Goal: Information Seeking & Learning: Learn about a topic

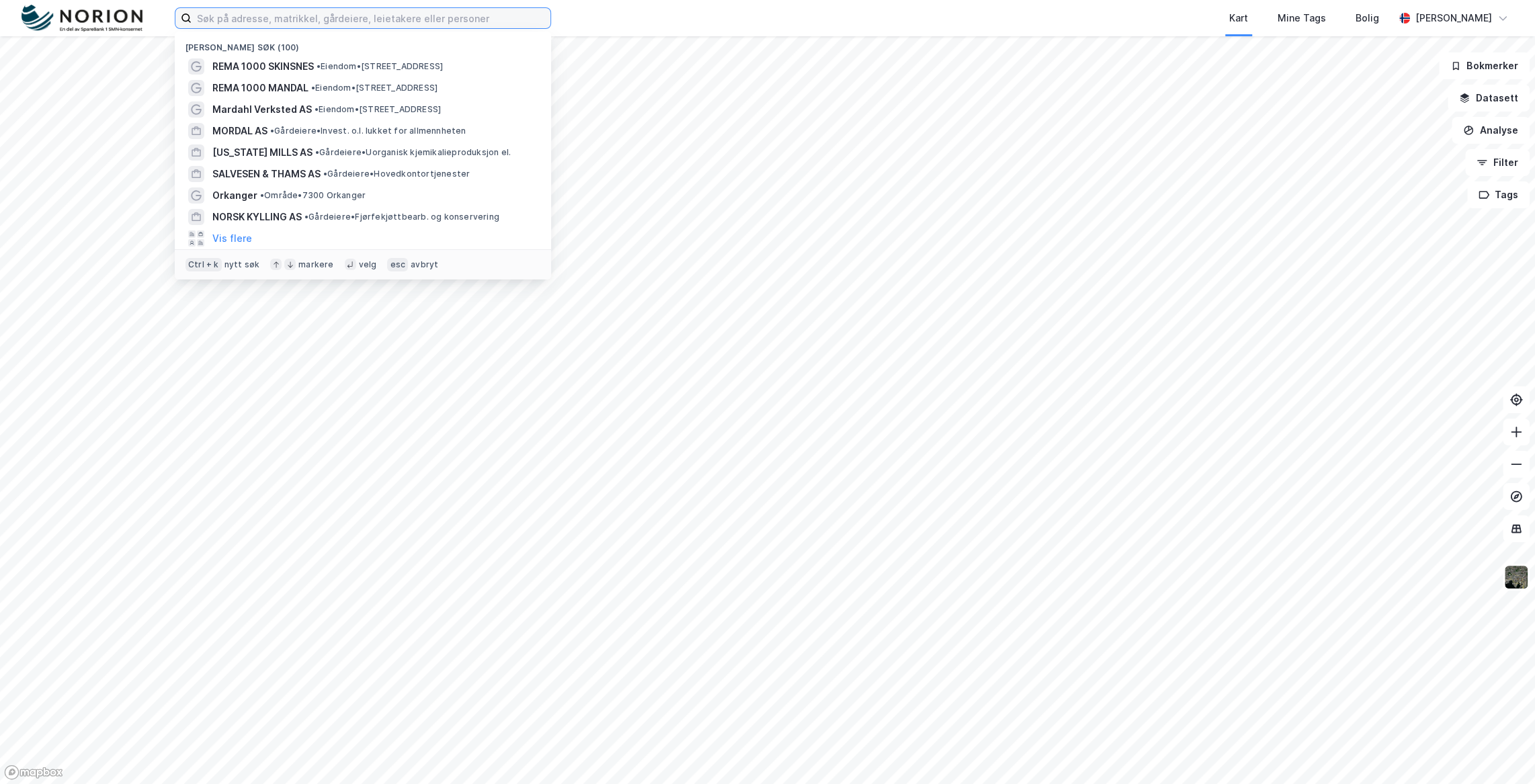
click at [337, 17] on input at bounding box center [370, 18] width 359 height 21
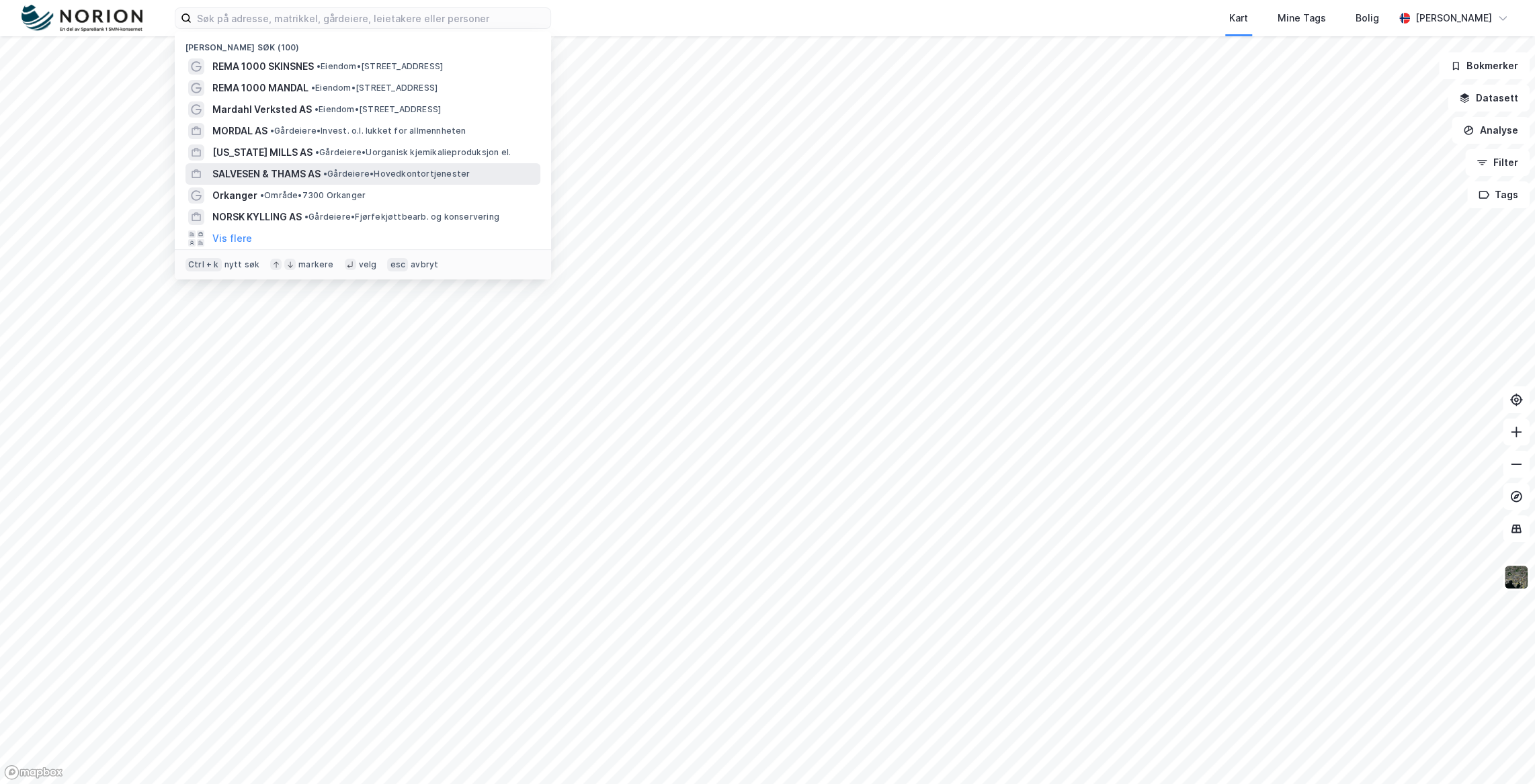
click at [349, 167] on div "SALVESEN & THAMS AS • Gårdeiere • Hovedkontortjenester" at bounding box center [374, 174] width 325 height 16
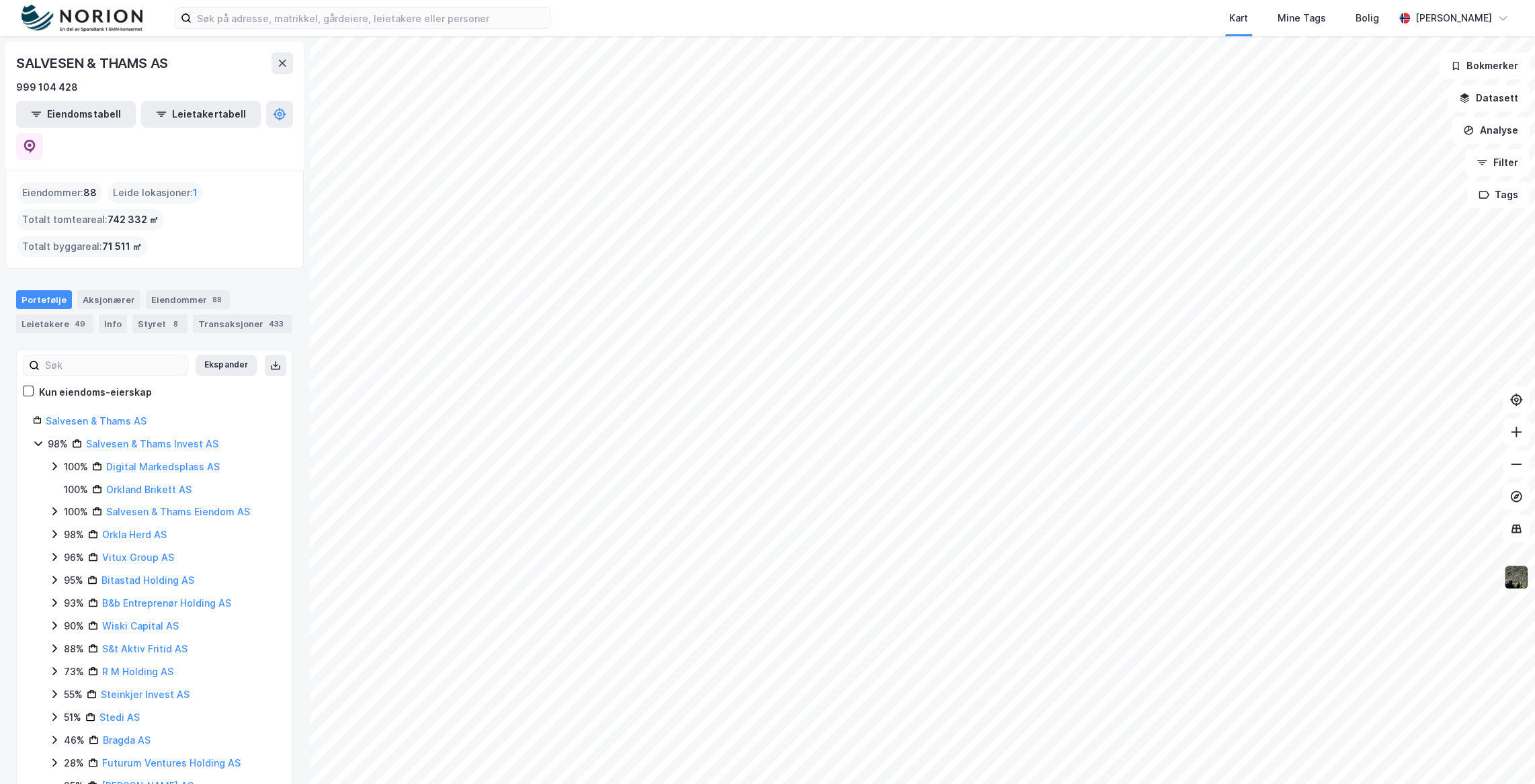
click at [1517, 587] on img at bounding box center [1516, 577] width 26 height 26
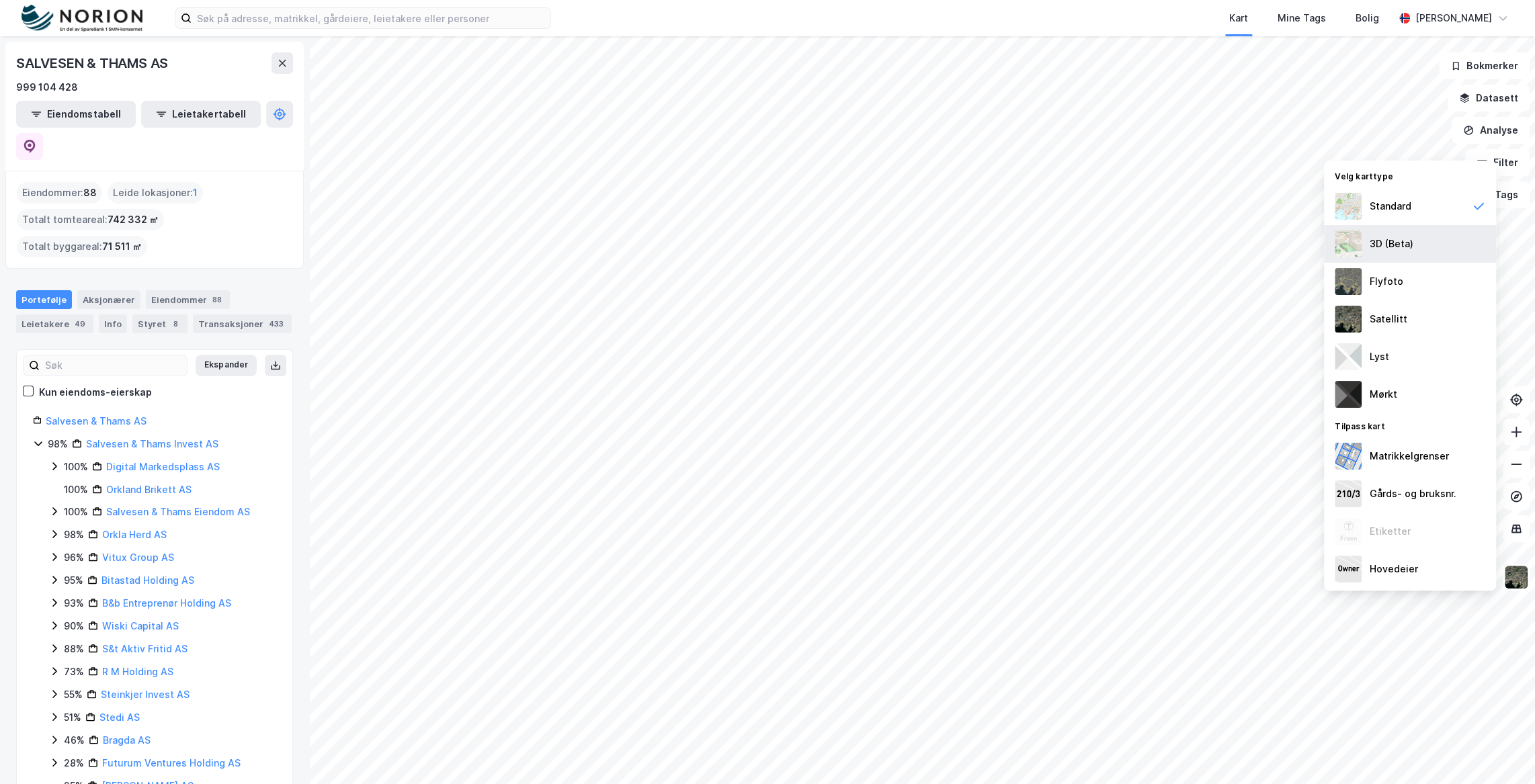
click at [1419, 240] on div "3D (Beta)" at bounding box center [1409, 244] width 172 height 37
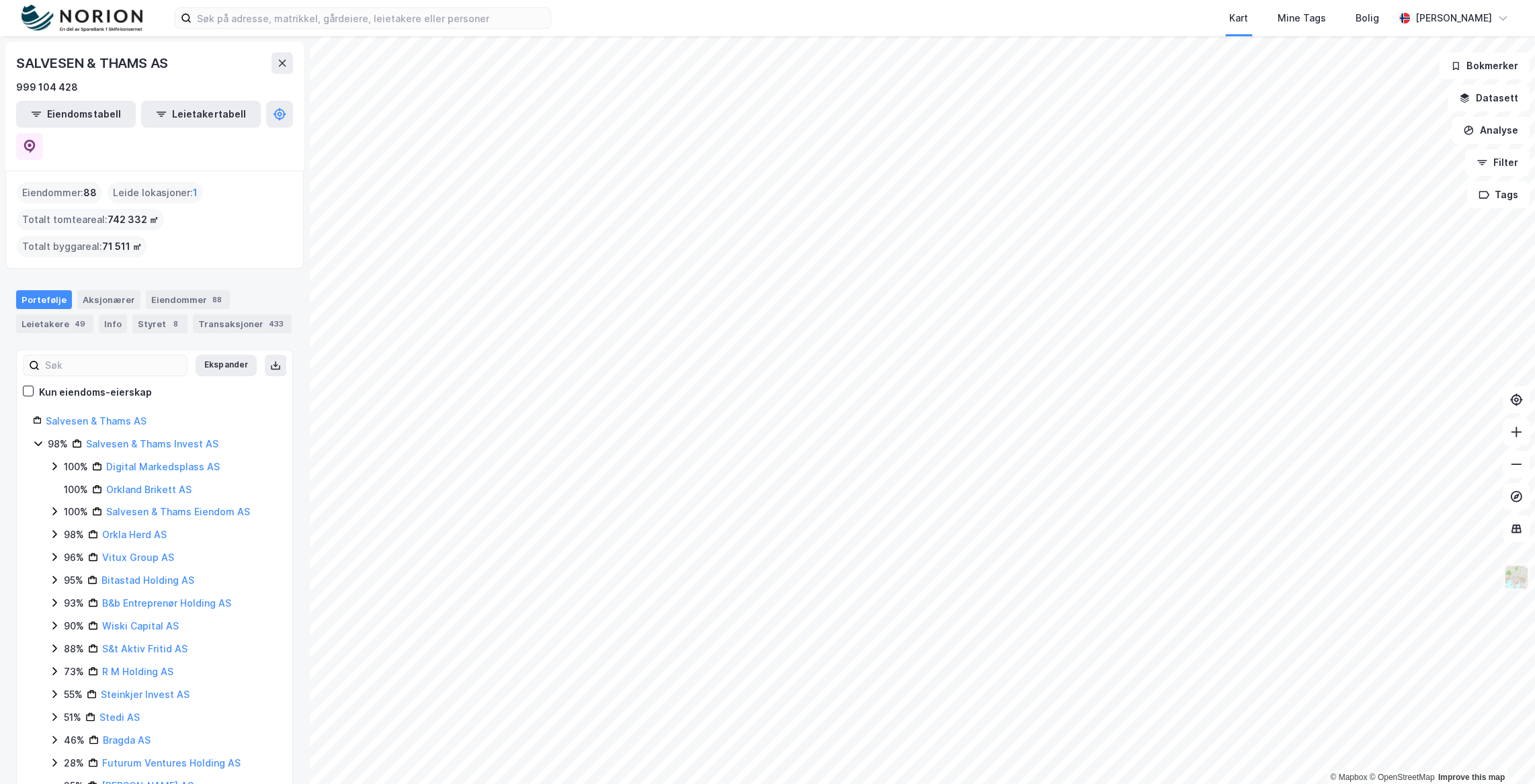
click at [1521, 577] on img at bounding box center [1516, 577] width 26 height 26
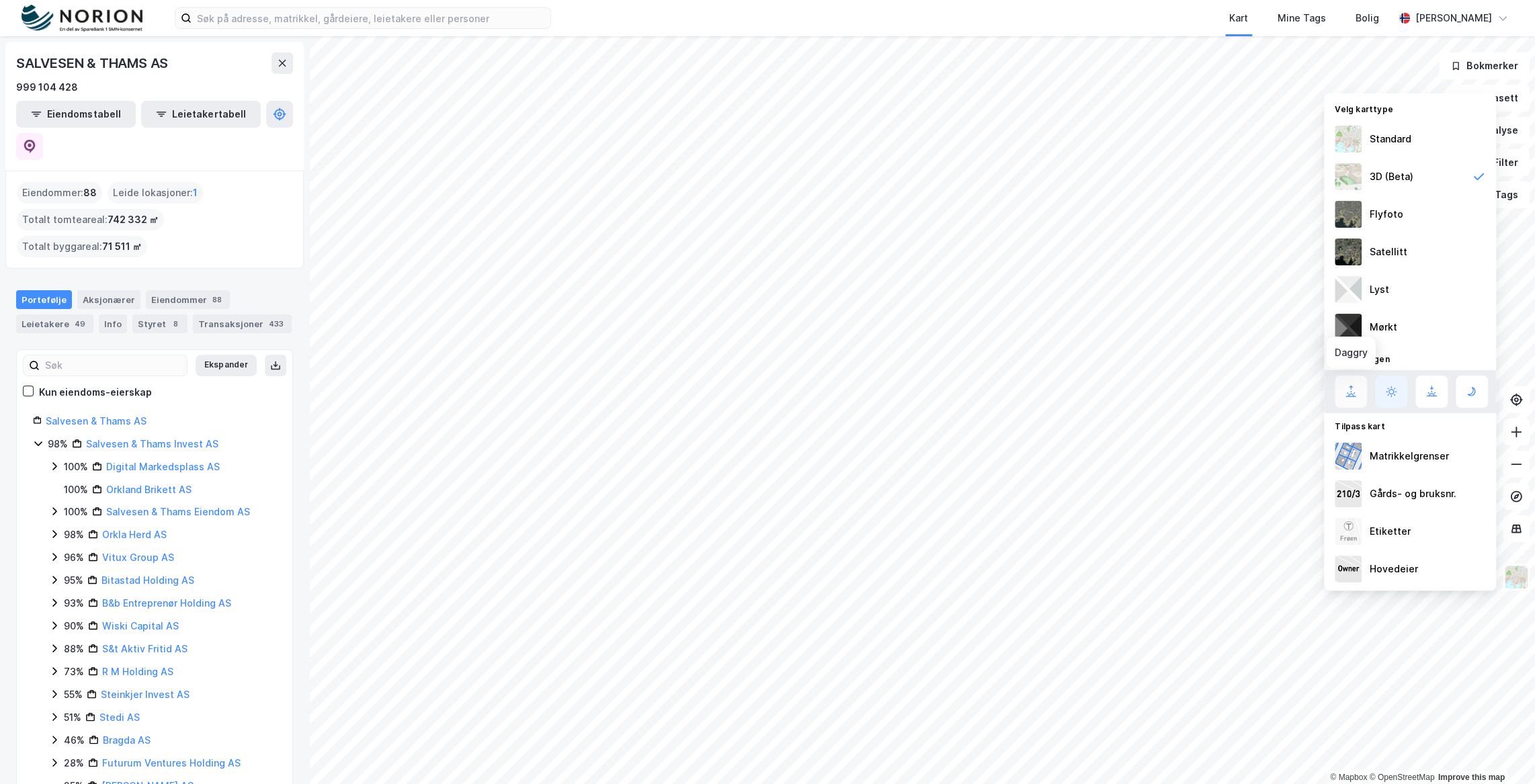
click at [1355, 389] on icon at bounding box center [1350, 392] width 16 height 16
click at [1433, 386] on icon at bounding box center [1432, 392] width 16 height 16
click at [1455, 392] on div at bounding box center [1411, 391] width 153 height 32
click at [1471, 390] on icon at bounding box center [1472, 392] width 16 height 16
click at [1399, 397] on button at bounding box center [1391, 391] width 32 height 32
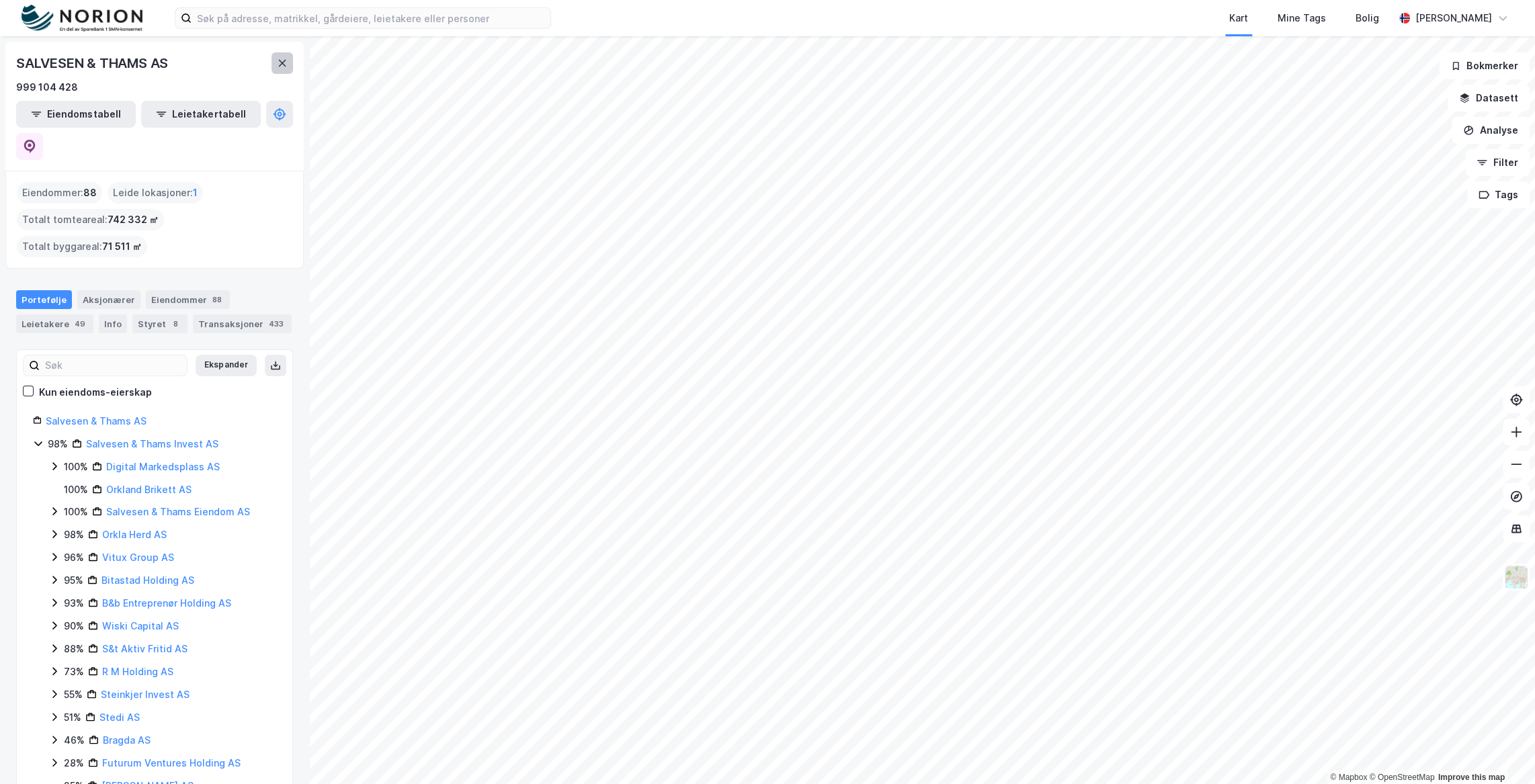
click at [288, 62] on button at bounding box center [282, 63] width 22 height 22
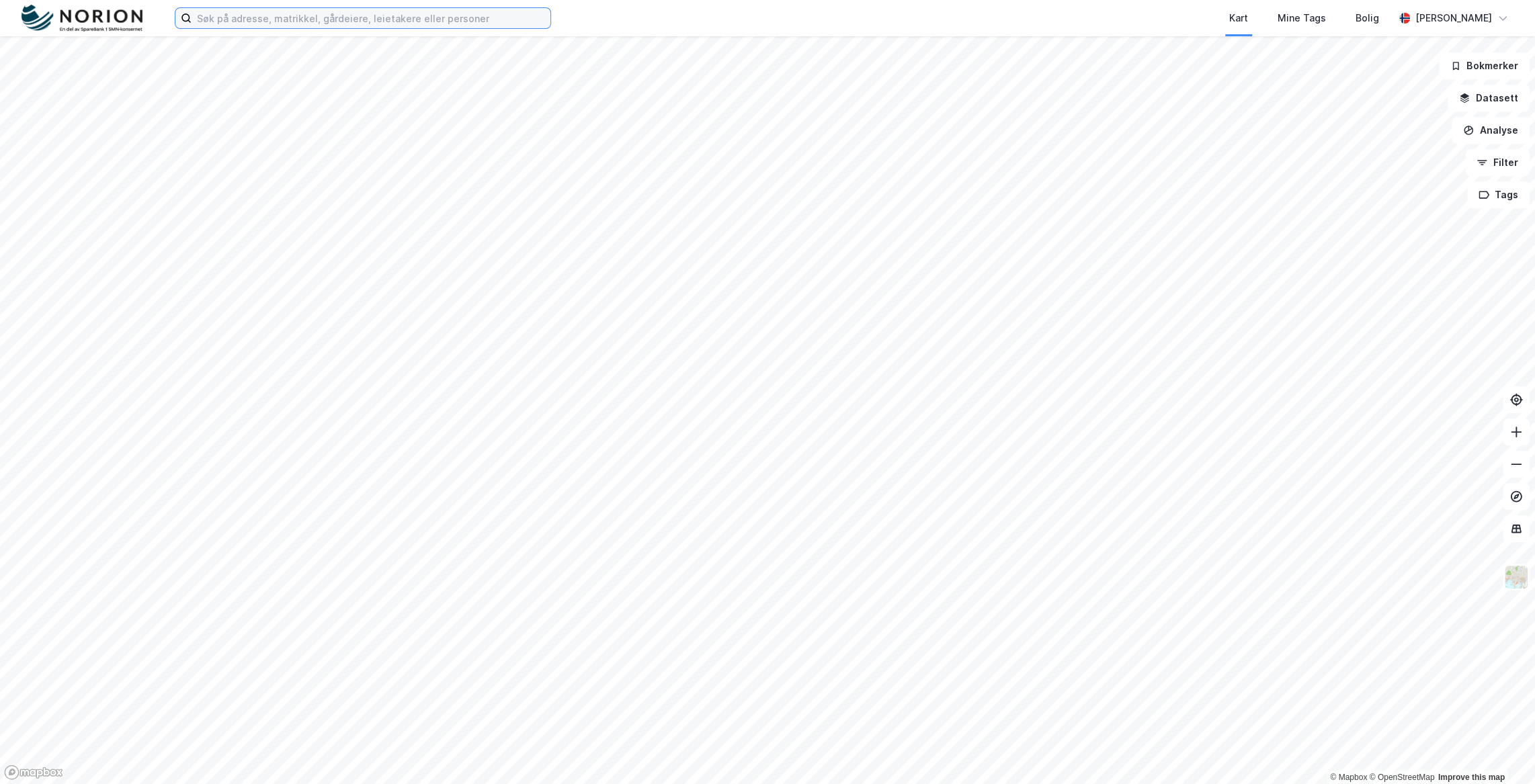
click at [221, 20] on input at bounding box center [370, 18] width 359 height 21
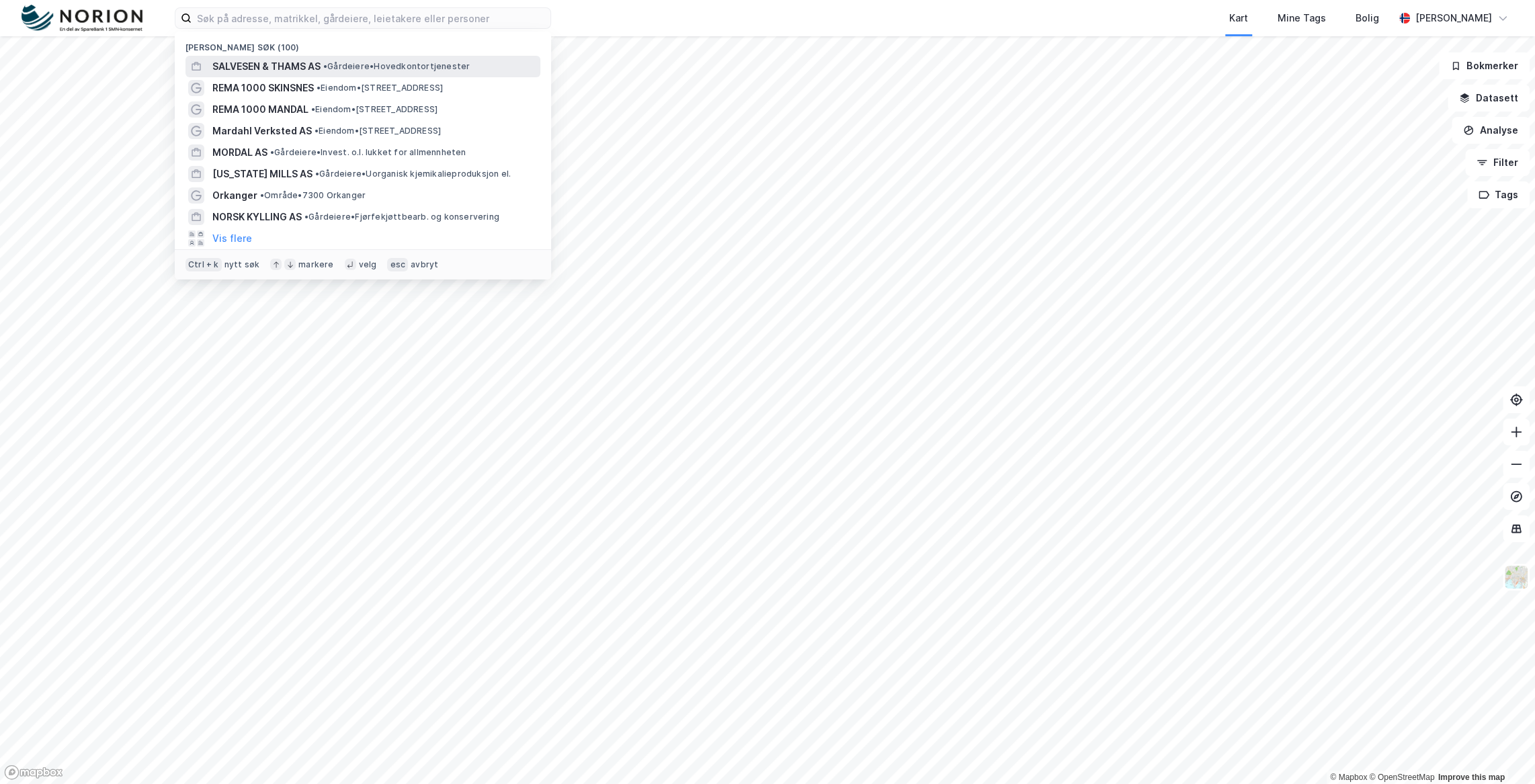
click at [251, 61] on span "SALVESEN & THAMS AS" at bounding box center [266, 66] width 108 height 16
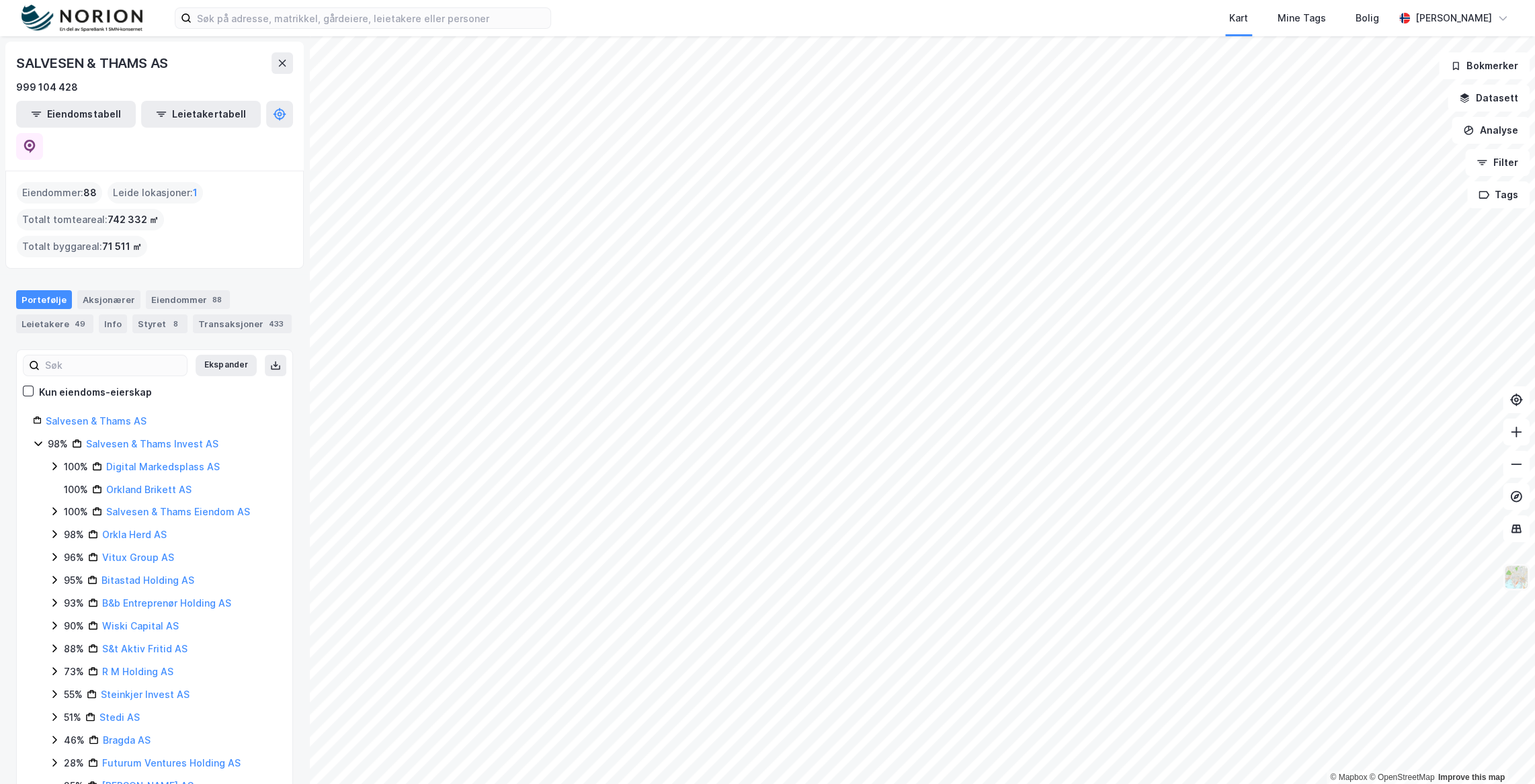
click at [1519, 589] on button at bounding box center [1515, 577] width 27 height 27
click at [1507, 582] on img at bounding box center [1516, 577] width 26 height 26
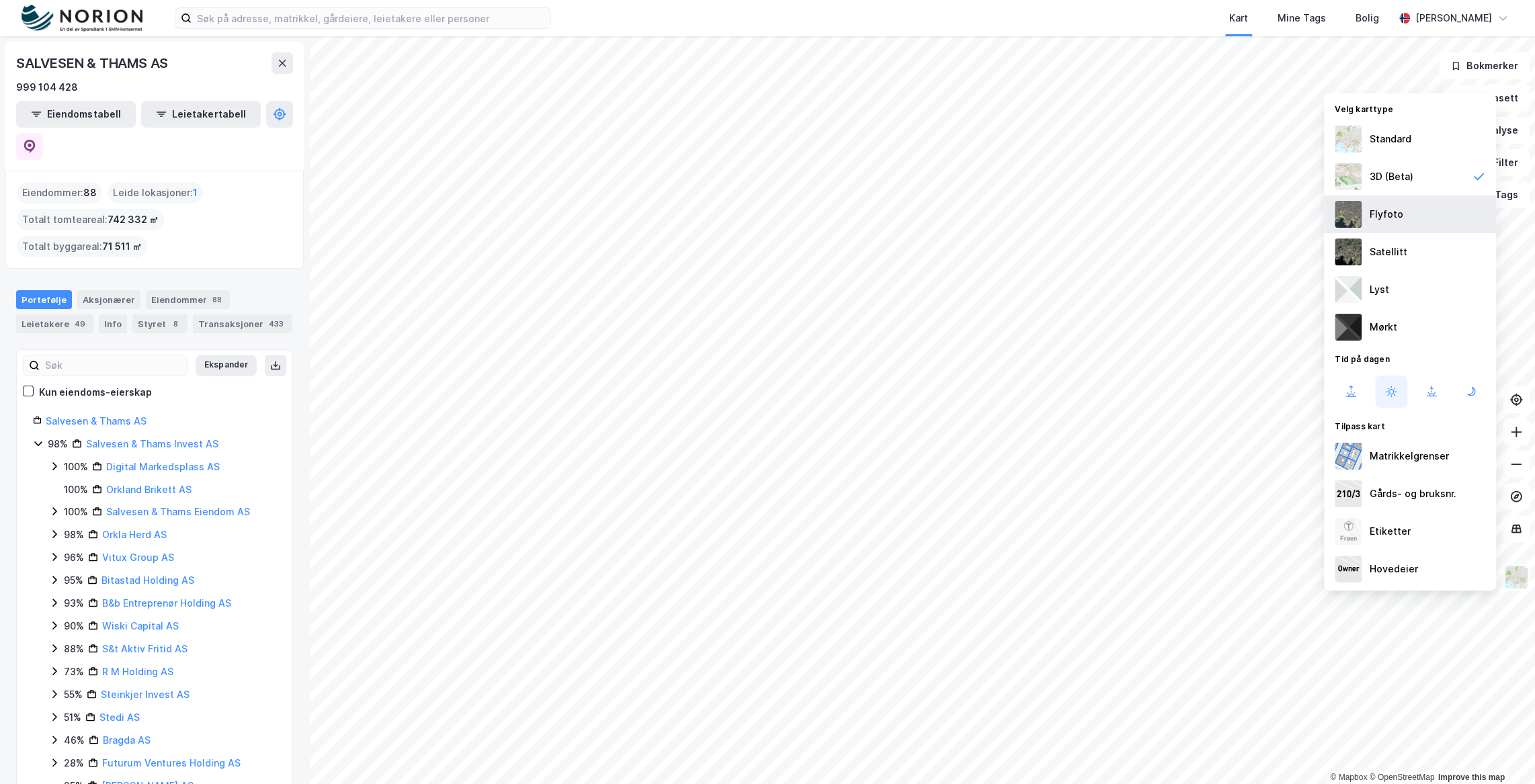
click at [1432, 224] on div "Flyfoto" at bounding box center [1409, 214] width 172 height 37
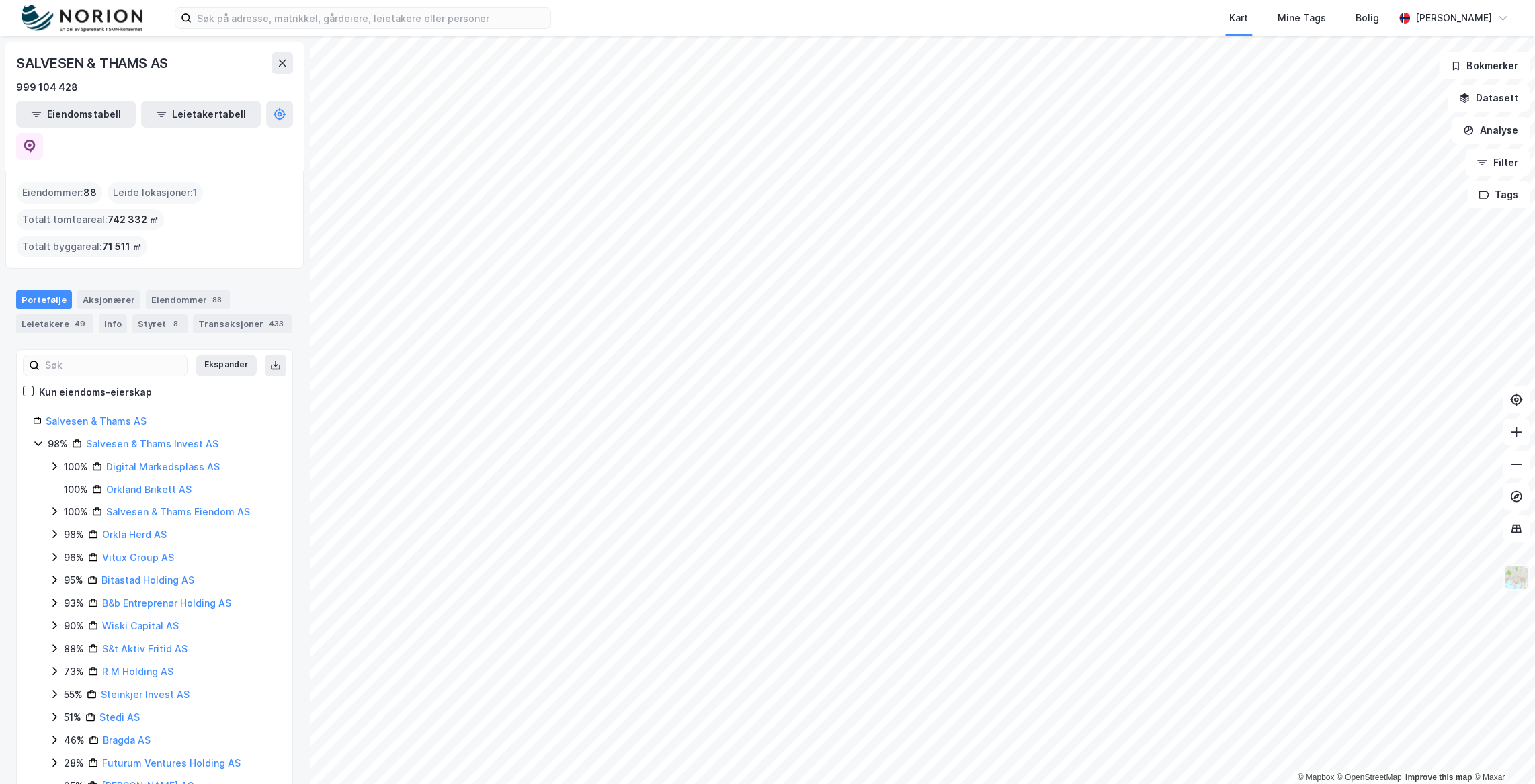
click at [1526, 579] on img at bounding box center [1516, 577] width 26 height 26
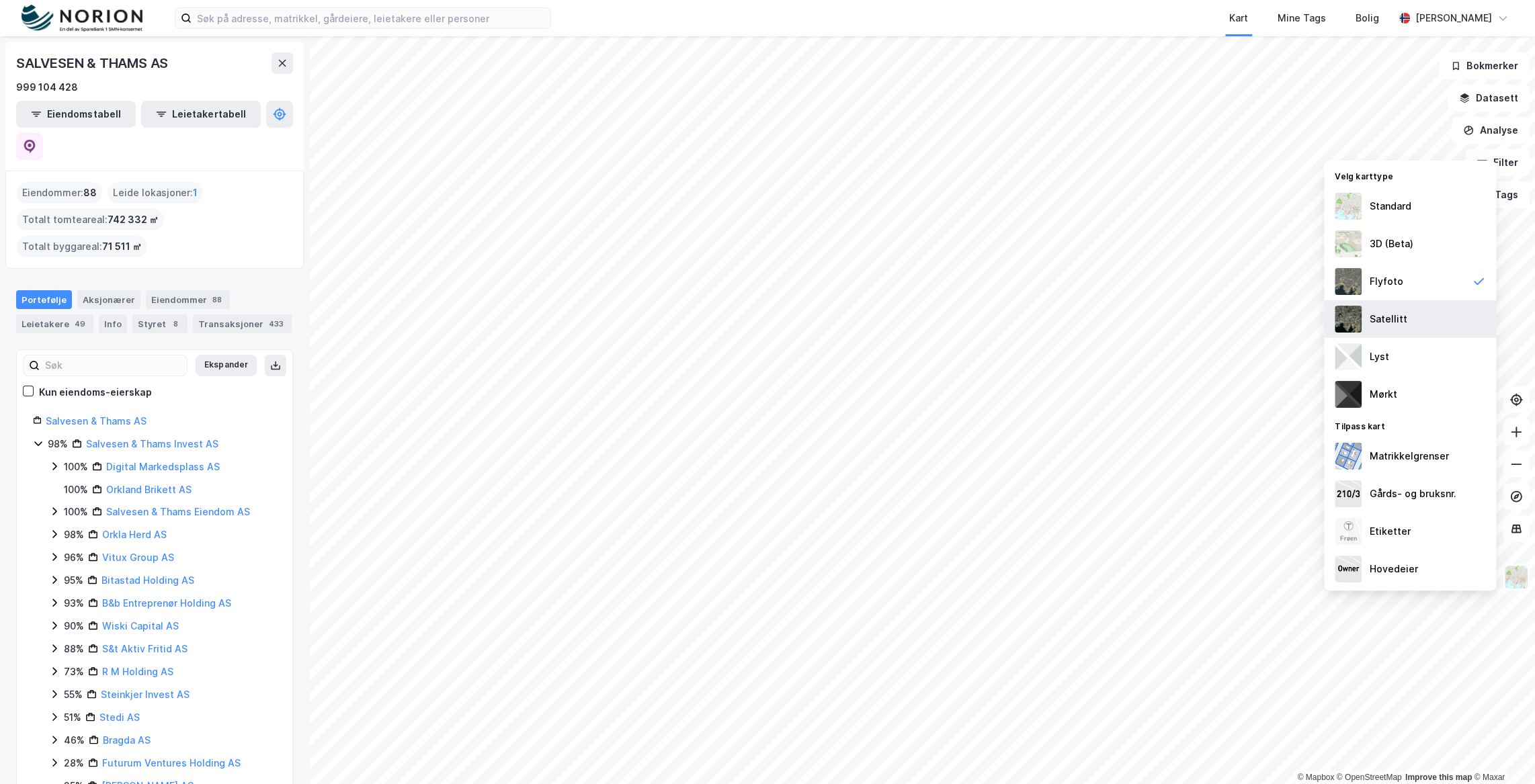
click at [1430, 324] on div "Satellitt" at bounding box center [1409, 319] width 172 height 37
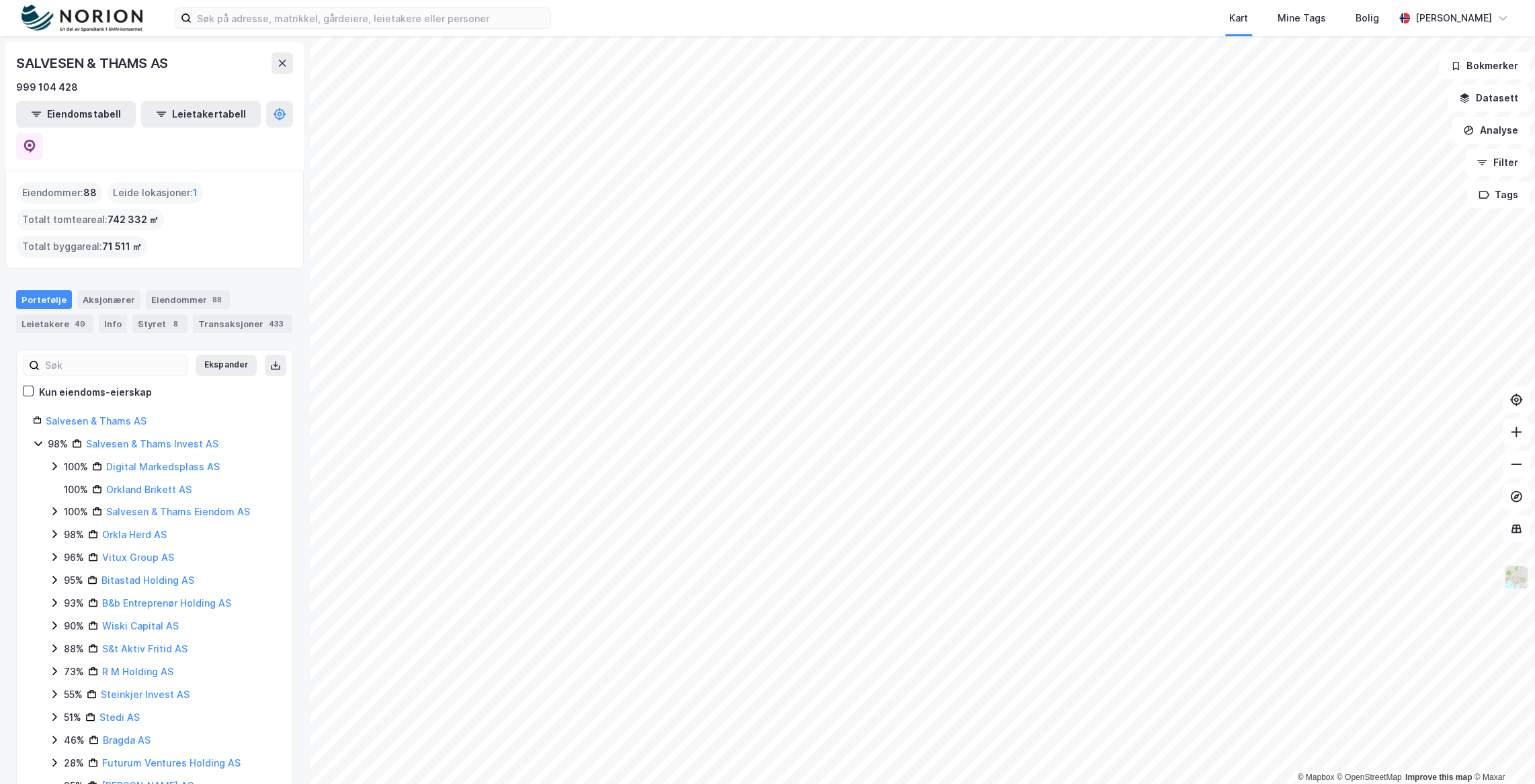
click at [1525, 577] on img at bounding box center [1516, 577] width 26 height 26
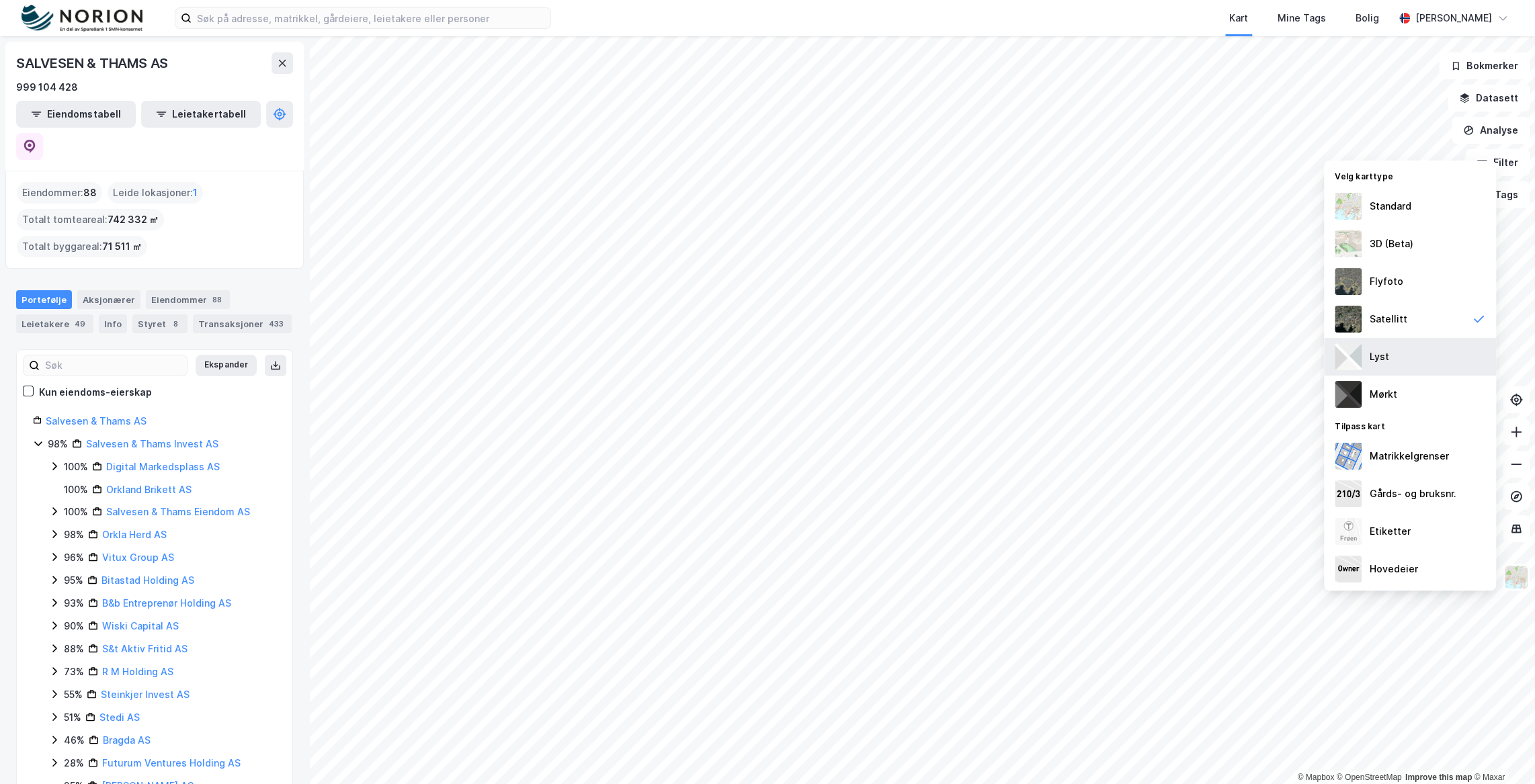
click at [1435, 347] on div "Lyst" at bounding box center [1409, 357] width 172 height 37
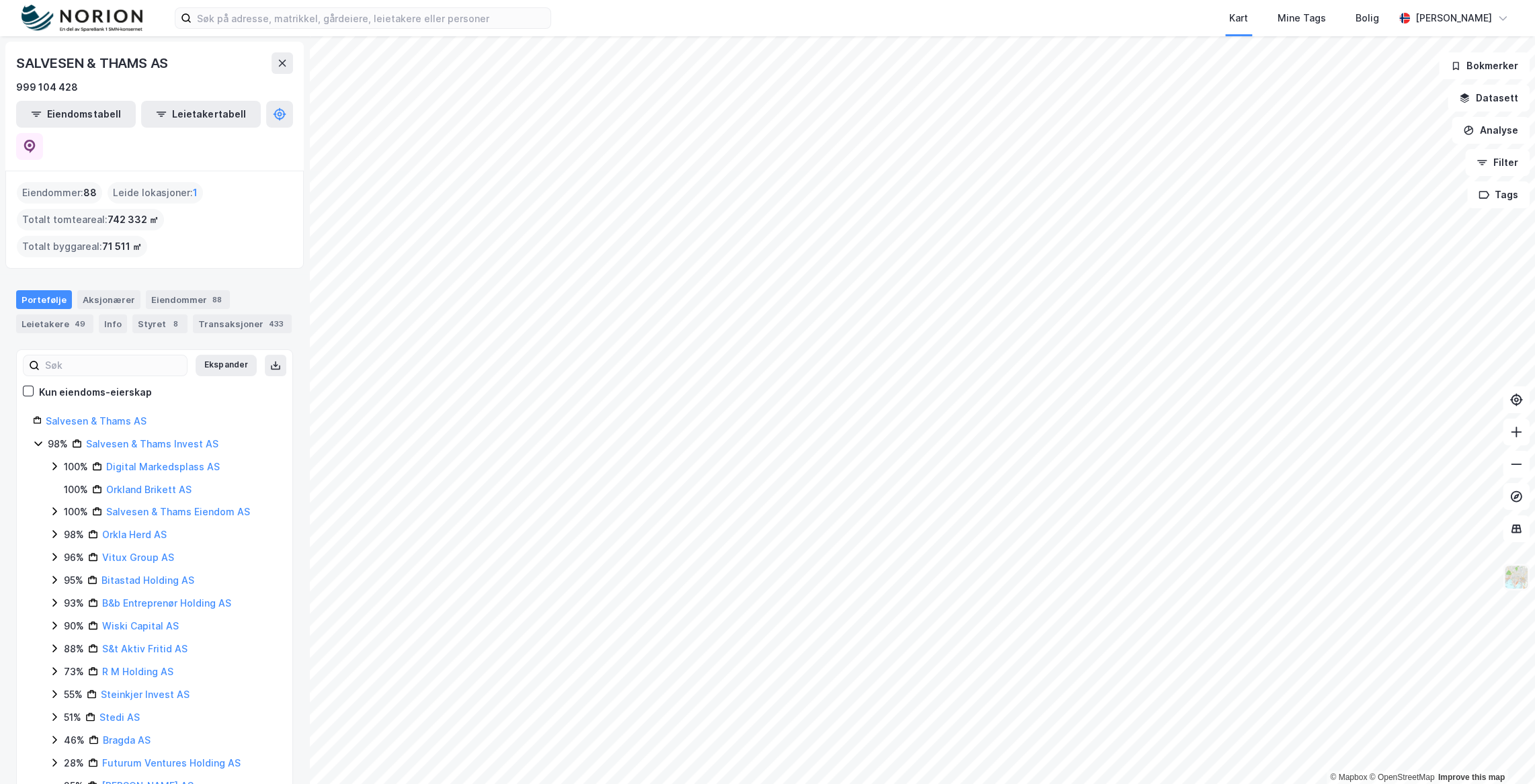
click at [1523, 584] on img at bounding box center [1516, 577] width 26 height 26
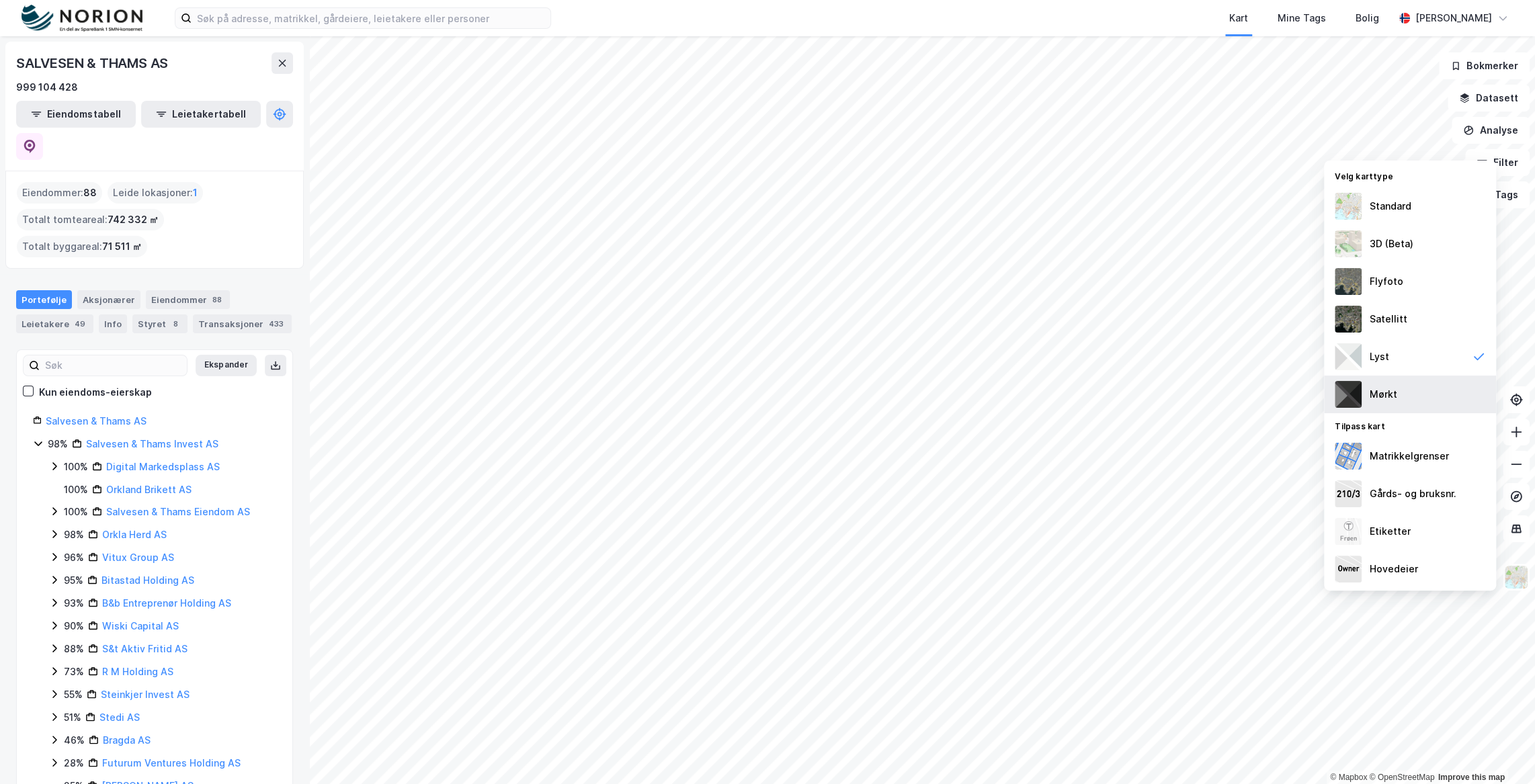
click at [1431, 386] on div "Mørkt" at bounding box center [1409, 394] width 172 height 37
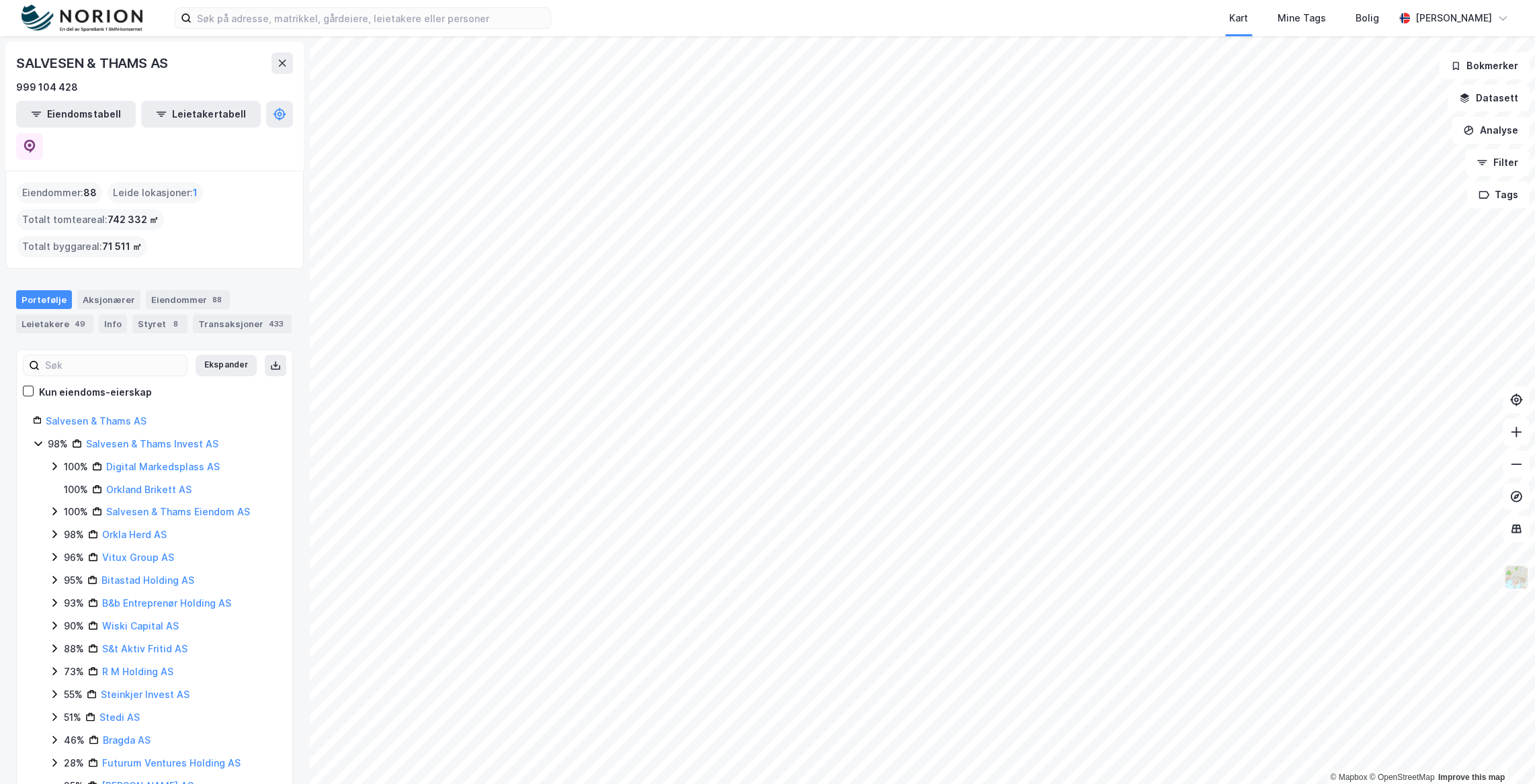
click at [1525, 577] on img at bounding box center [1516, 577] width 26 height 26
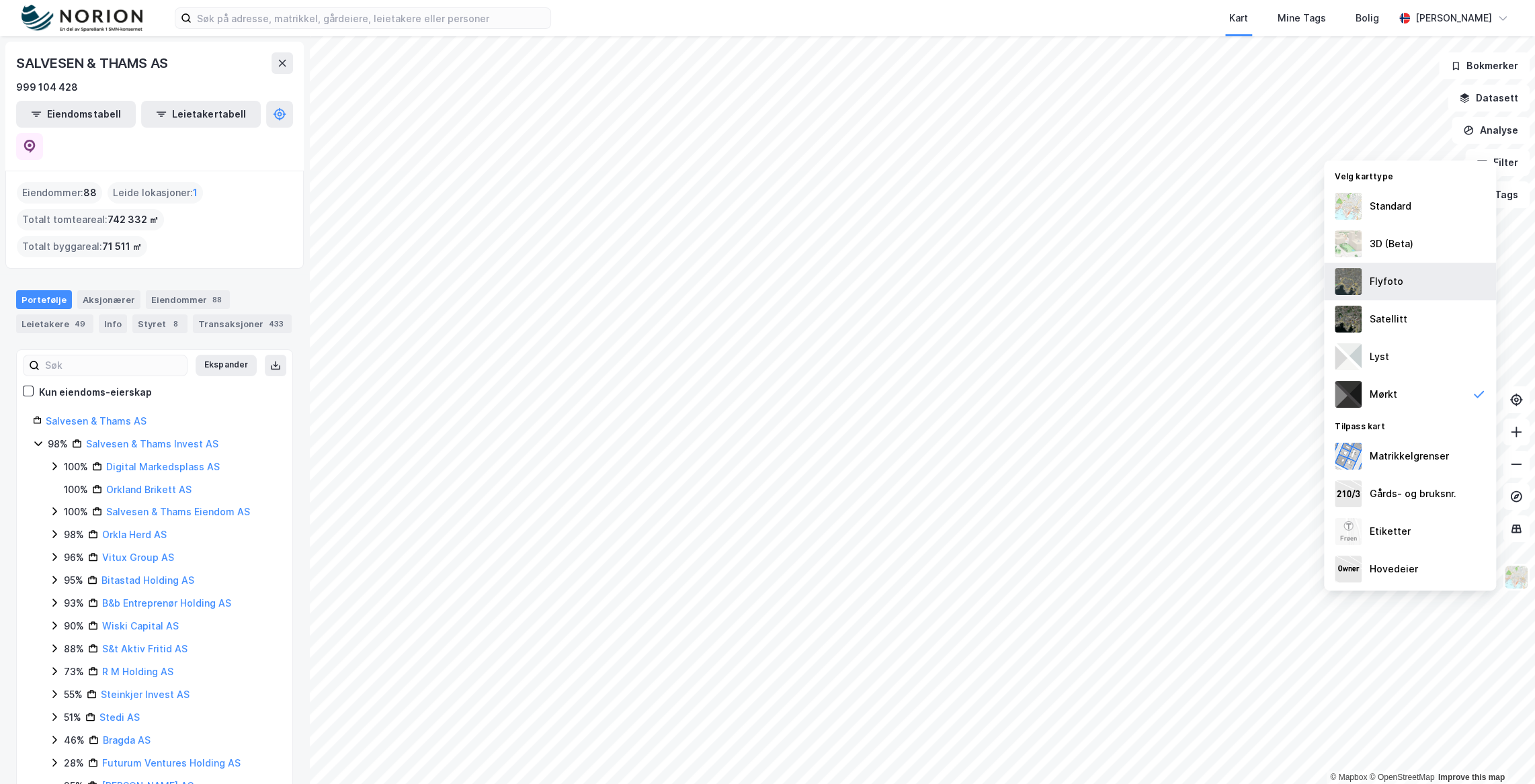
click at [1432, 288] on div "Flyfoto" at bounding box center [1409, 281] width 172 height 37
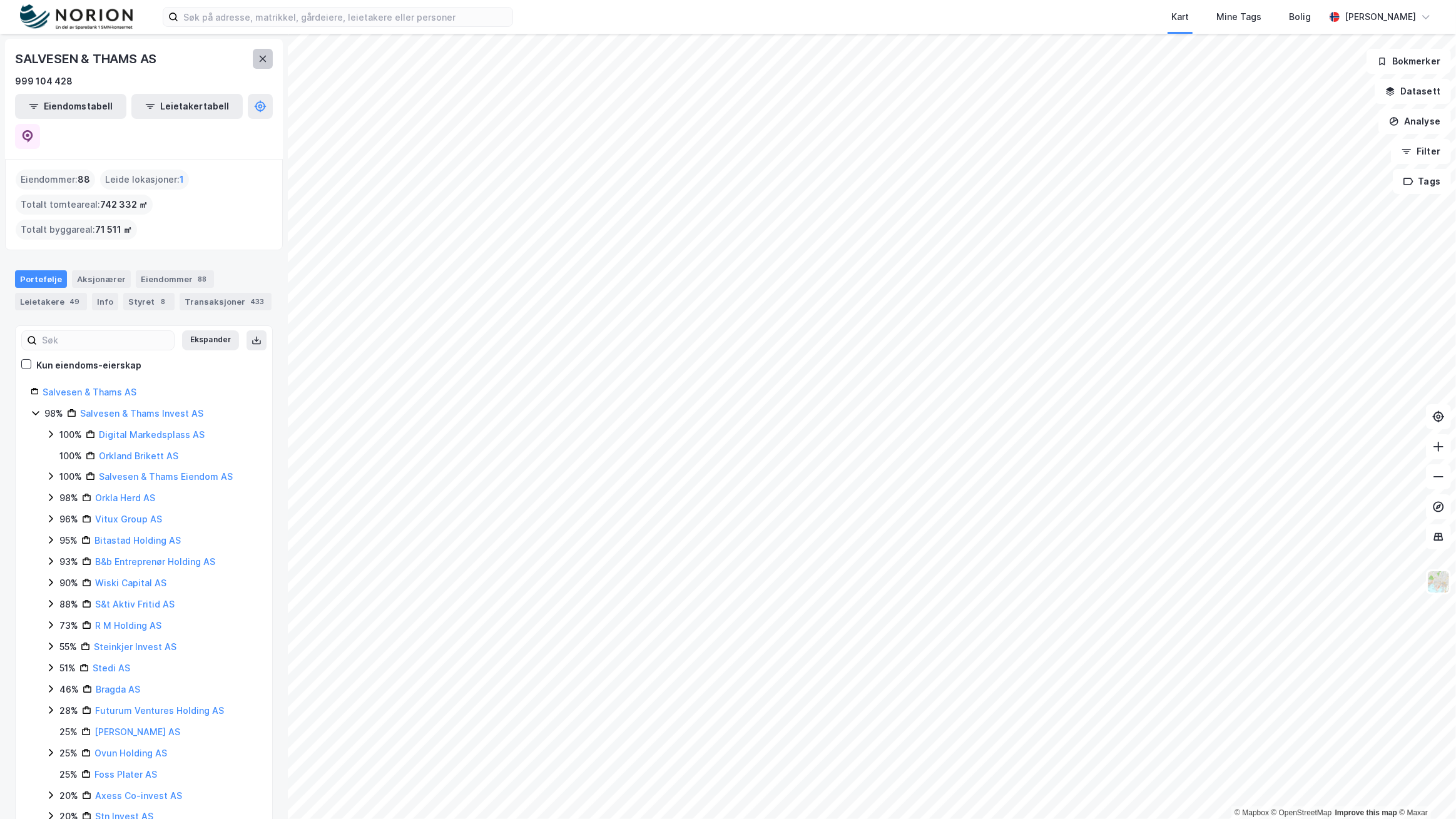
click at [258, 66] on button at bounding box center [263, 59] width 20 height 20
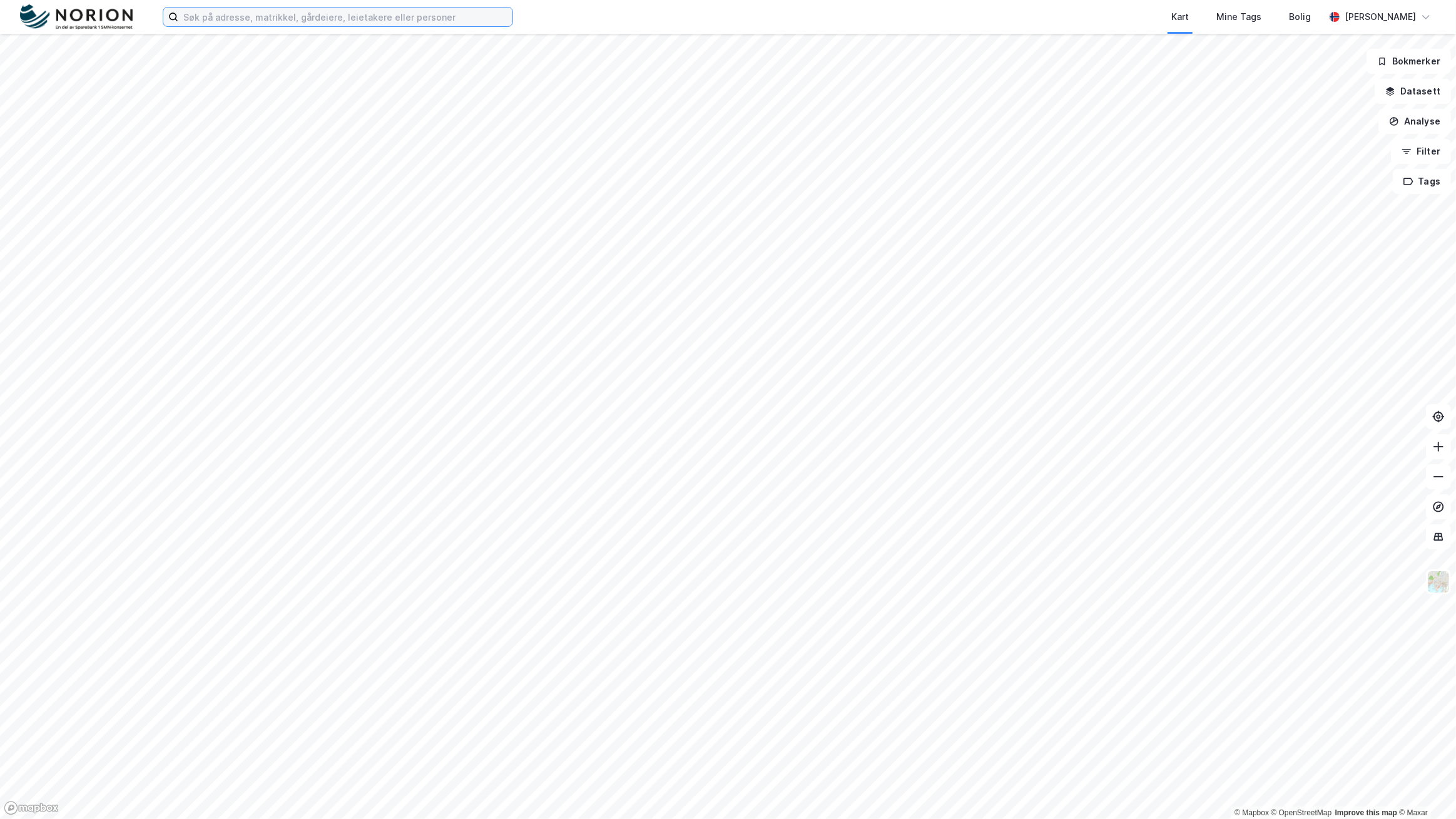
click at [250, 16] on input at bounding box center [345, 16] width 334 height 19
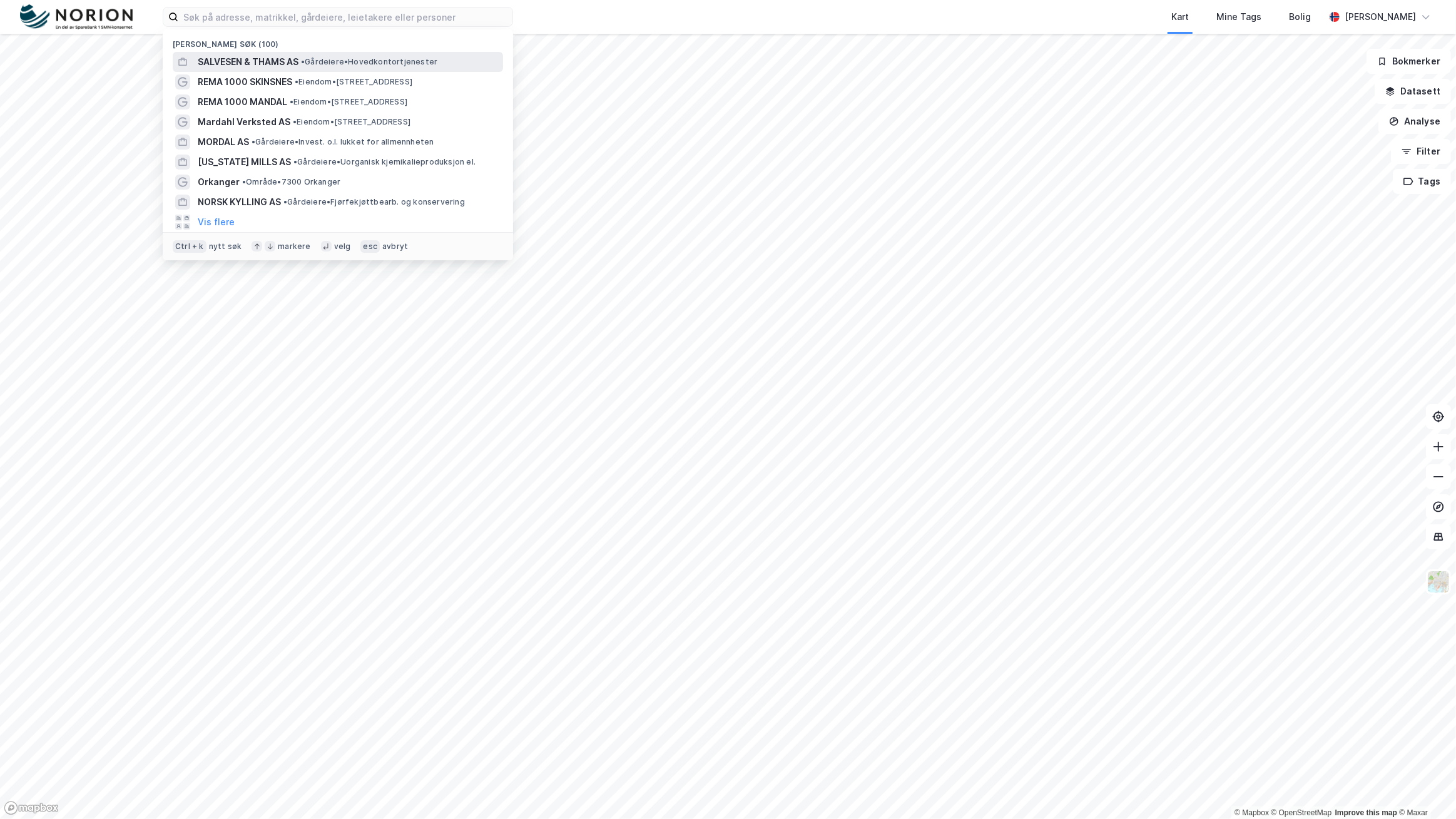
click at [228, 55] on span "SALVESEN & THAMS AS" at bounding box center [248, 61] width 101 height 15
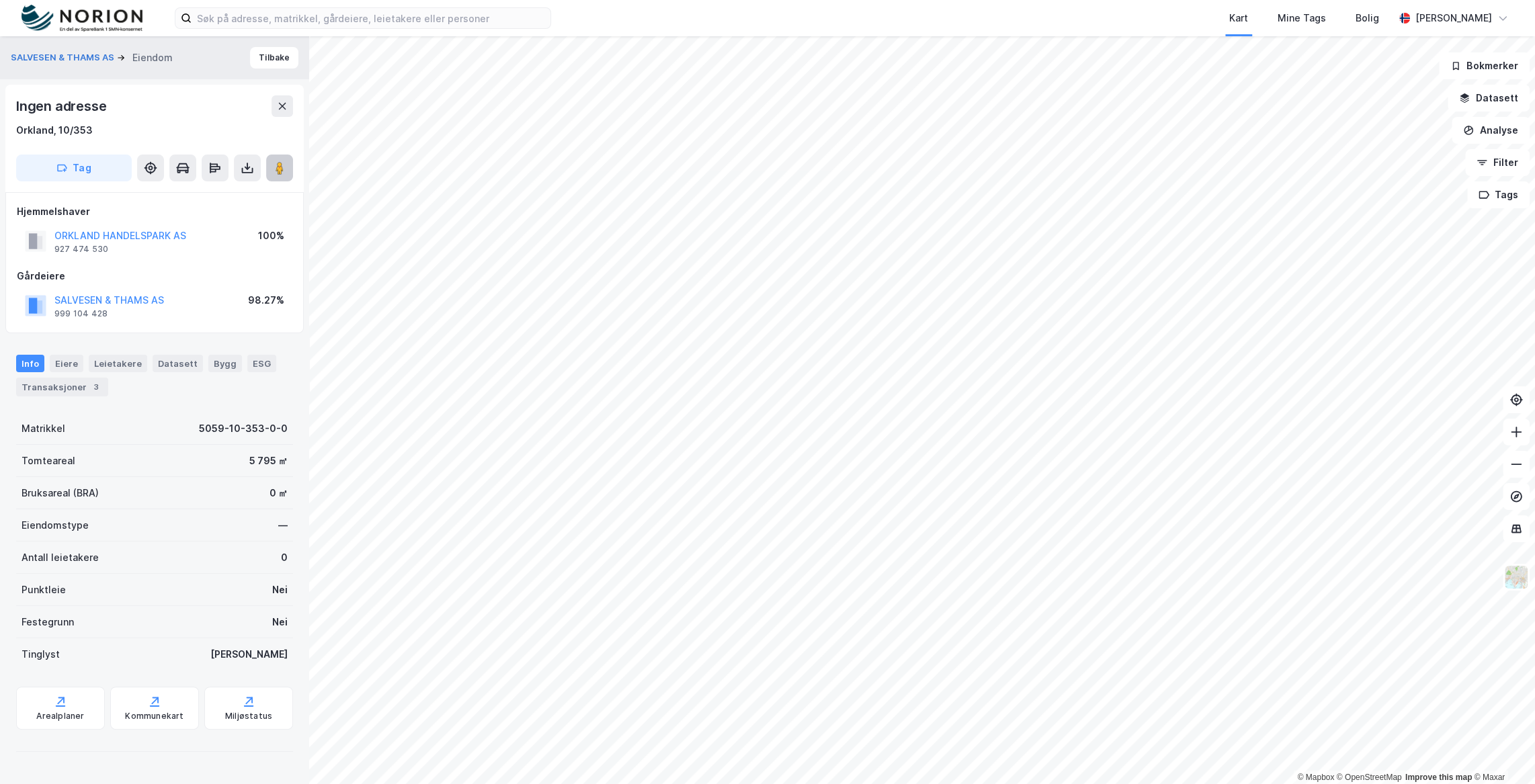
click at [283, 162] on image at bounding box center [279, 168] width 8 height 14
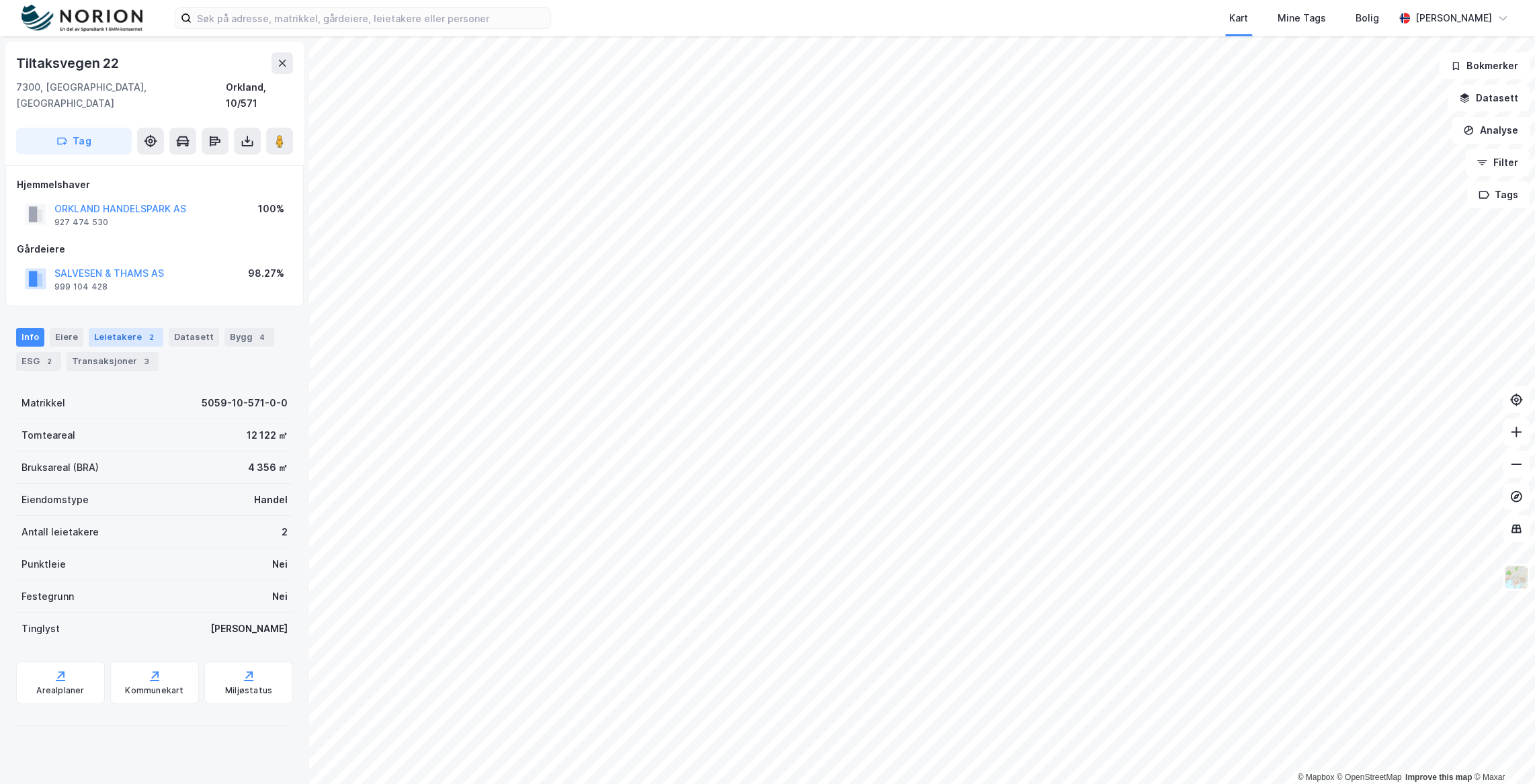
click at [125, 328] on div "Leietakere 2" at bounding box center [126, 337] width 75 height 19
